Goal: Information Seeking & Learning: Check status

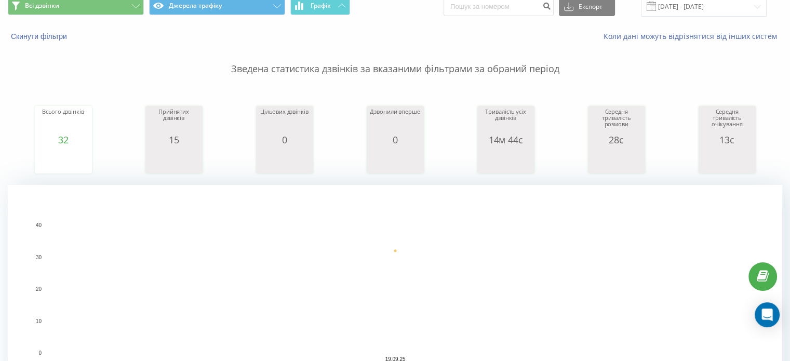
scroll to position [104, 0]
